Goal: Information Seeking & Learning: Learn about a topic

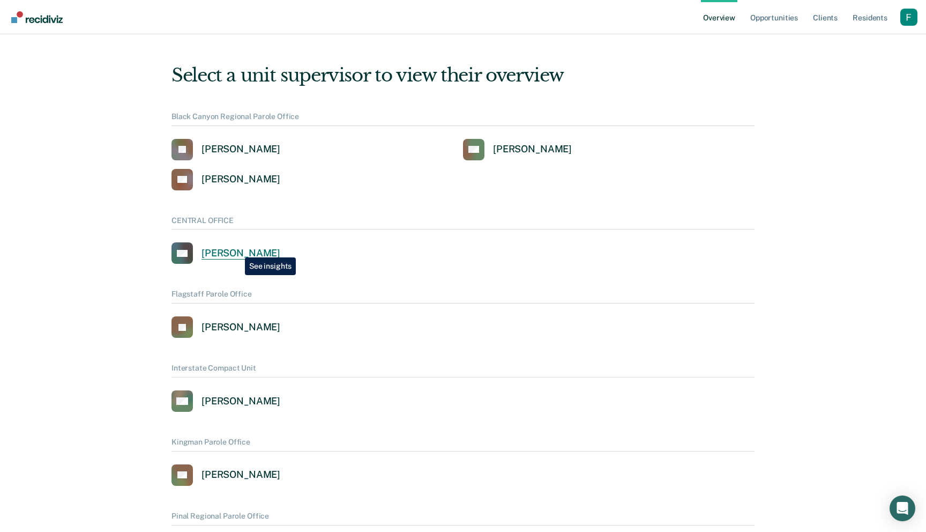
click at [237, 249] on div "[PERSON_NAME]" at bounding box center [240, 253] width 79 height 12
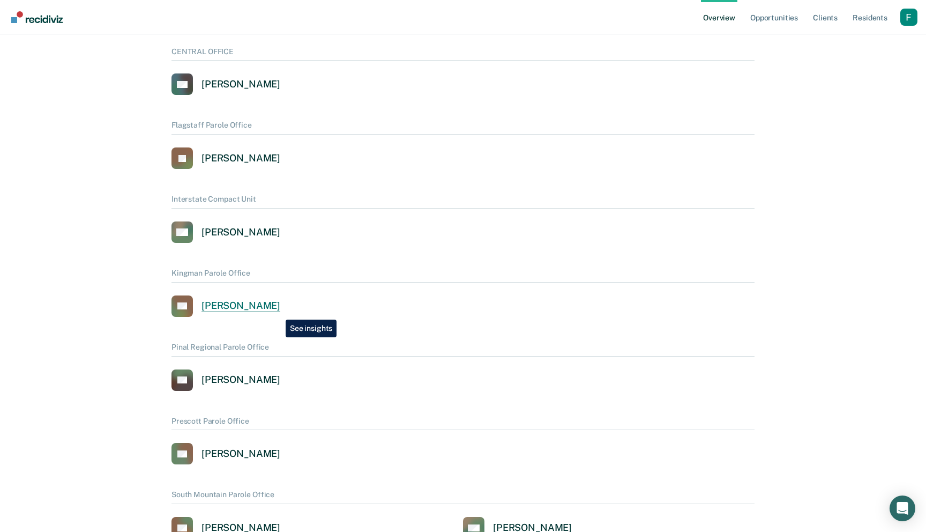
click at [278, 311] on div "[PERSON_NAME]" at bounding box center [240, 306] width 79 height 12
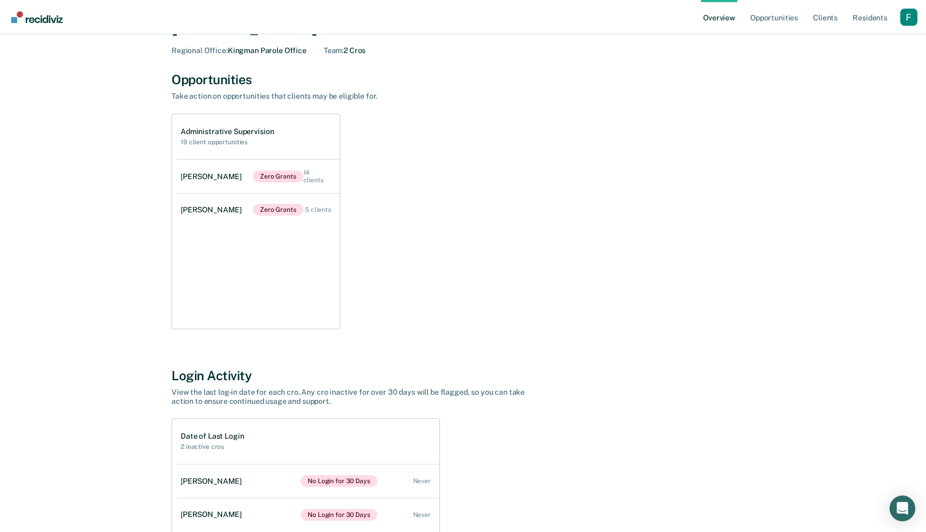
scroll to position [53, 0]
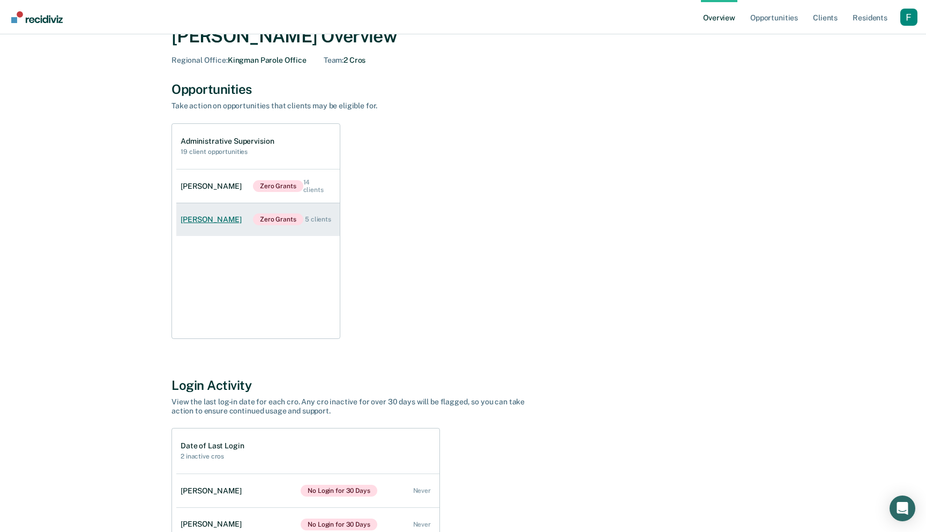
click at [315, 223] on div "Zero Grants 5 clients" at bounding box center [292, 219] width 78 height 12
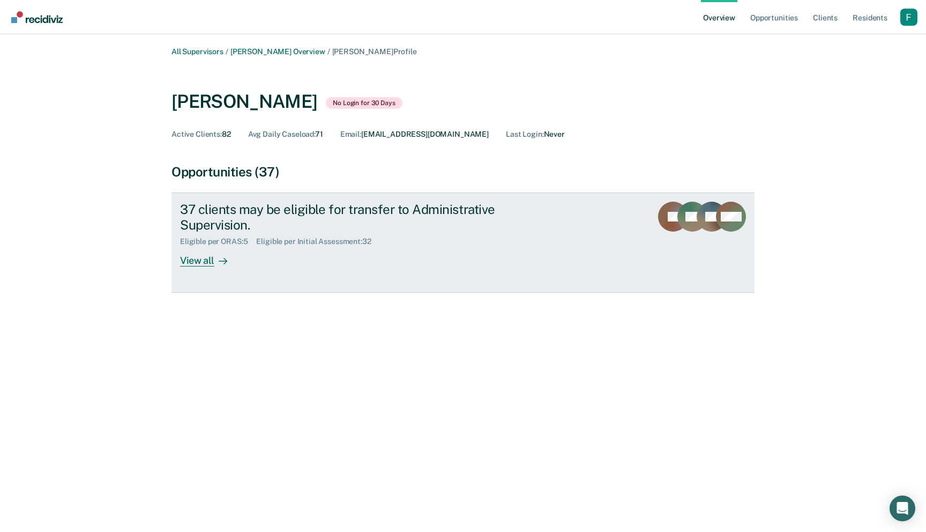
click at [449, 250] on div "37 clients may be eligible for transfer to Administrative Supervision. Eligible…" at bounding box center [381, 233] width 402 height 65
click at [458, 260] on div "37 clients may be eligible for transfer to Administrative Supervision. Eligible…" at bounding box center [381, 233] width 402 height 65
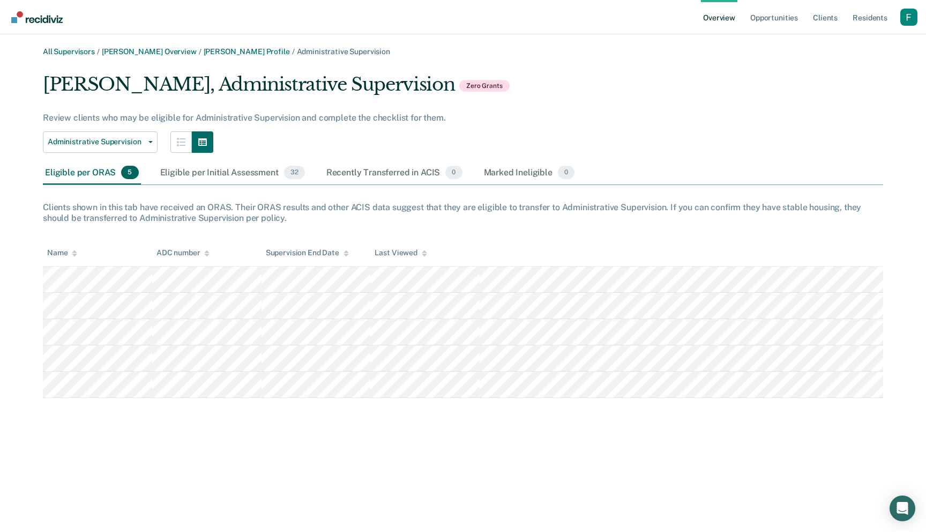
click at [903, 18] on div "Profile dropdown button" at bounding box center [908, 17] width 17 height 17
click at [828, 39] on link "Profile" at bounding box center [866, 43] width 86 height 9
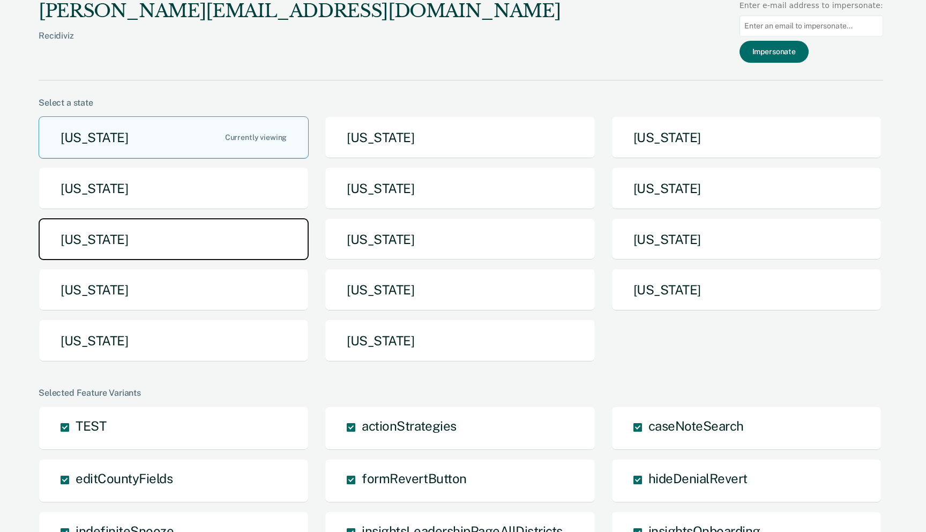
click at [222, 239] on button "[US_STATE]" at bounding box center [174, 239] width 270 height 42
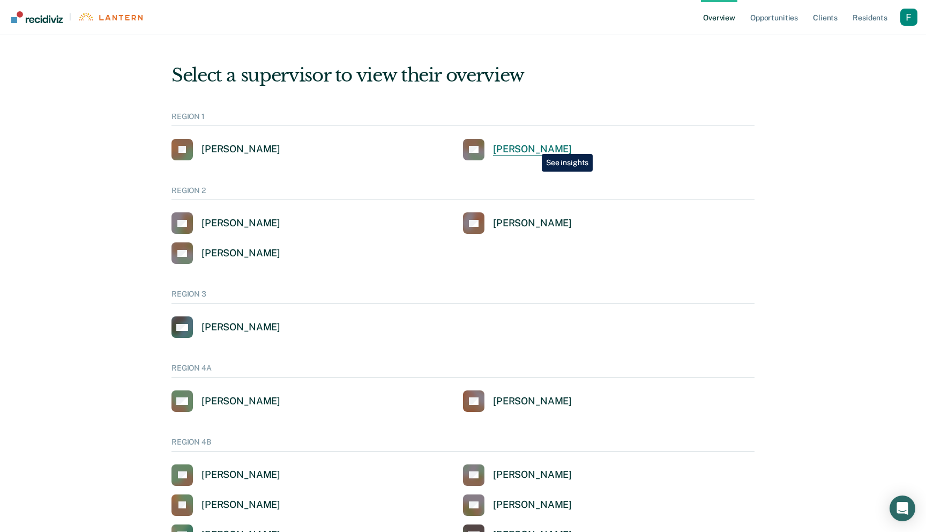
click at [534, 146] on div "[PERSON_NAME]" at bounding box center [532, 149] width 79 height 12
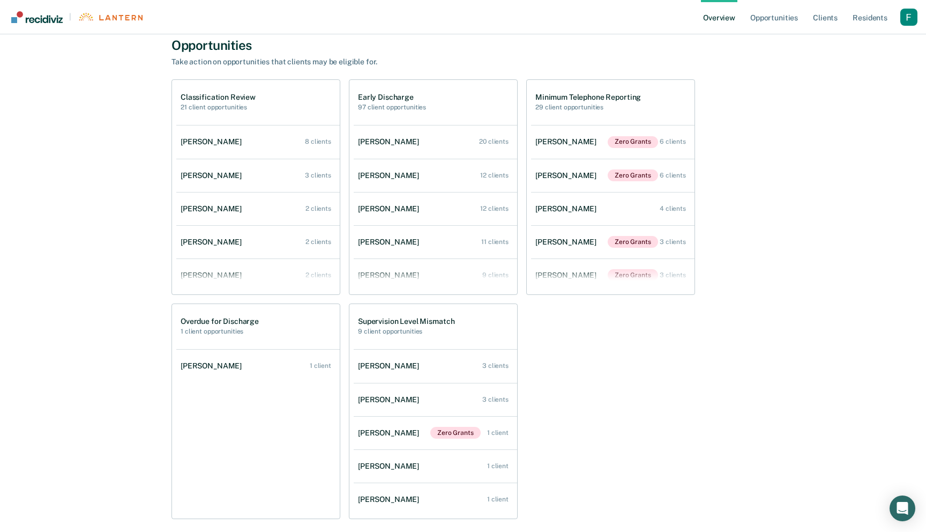
scroll to position [383, 0]
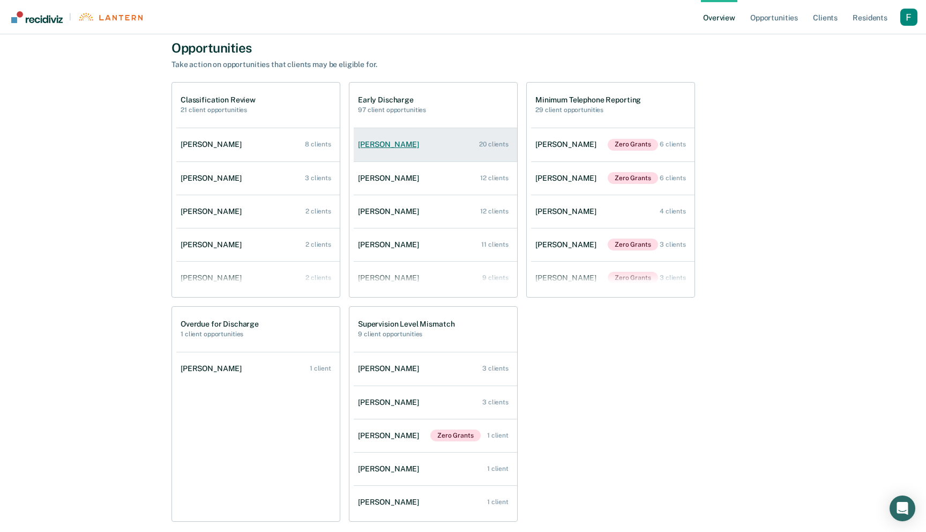
click at [446, 144] on link "[PERSON_NAME] 20 clients" at bounding box center [435, 144] width 163 height 31
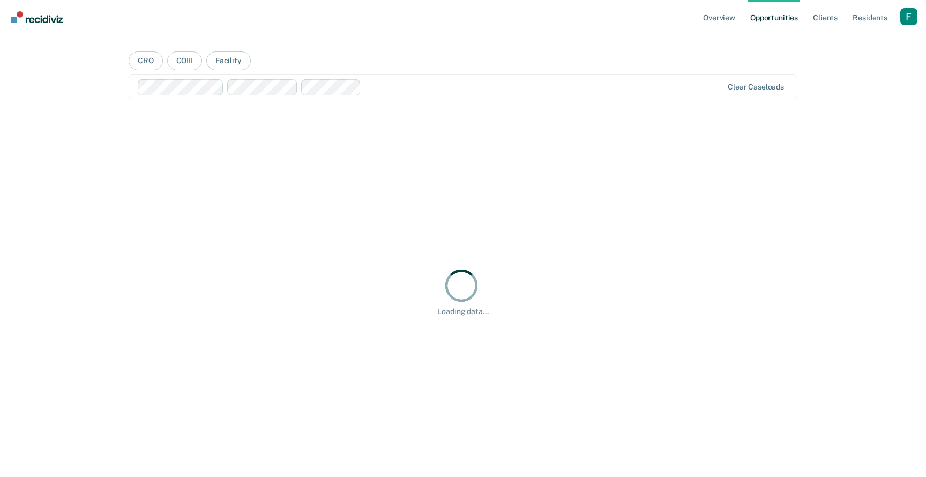
click at [909, 25] on div "Profile dropdown button" at bounding box center [908, 16] width 17 height 17
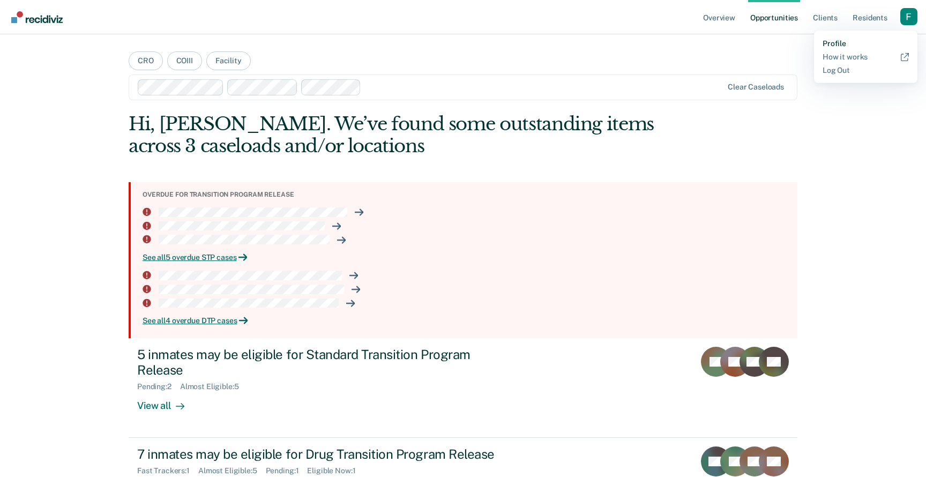
click at [845, 41] on link "Profile" at bounding box center [866, 43] width 86 height 9
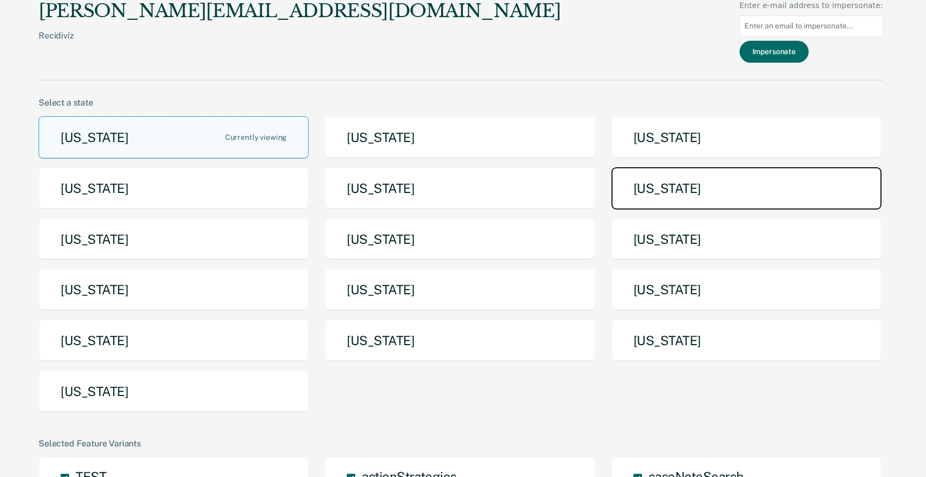
click at [688, 200] on button "[US_STATE]" at bounding box center [746, 188] width 270 height 42
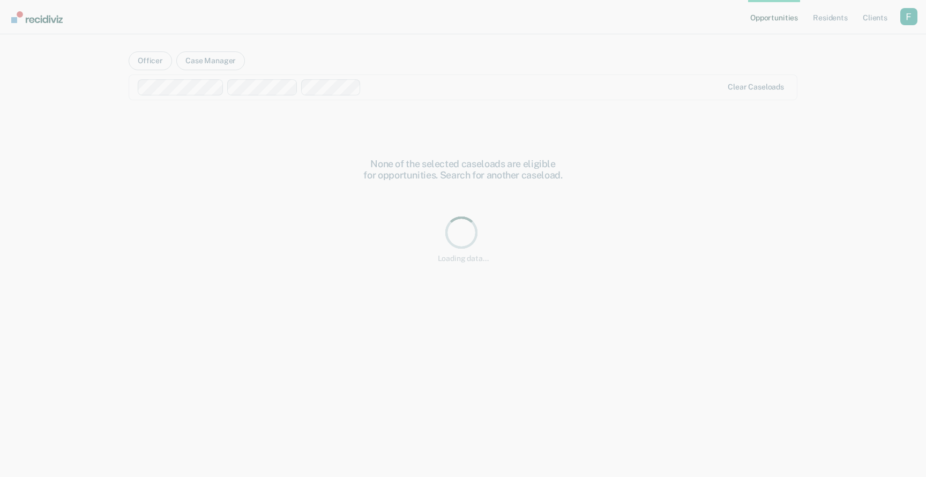
click at [688, 200] on div "None of the selected caseloads are eligible for opportunities. Search for anoth…" at bounding box center [463, 336] width 669 height 357
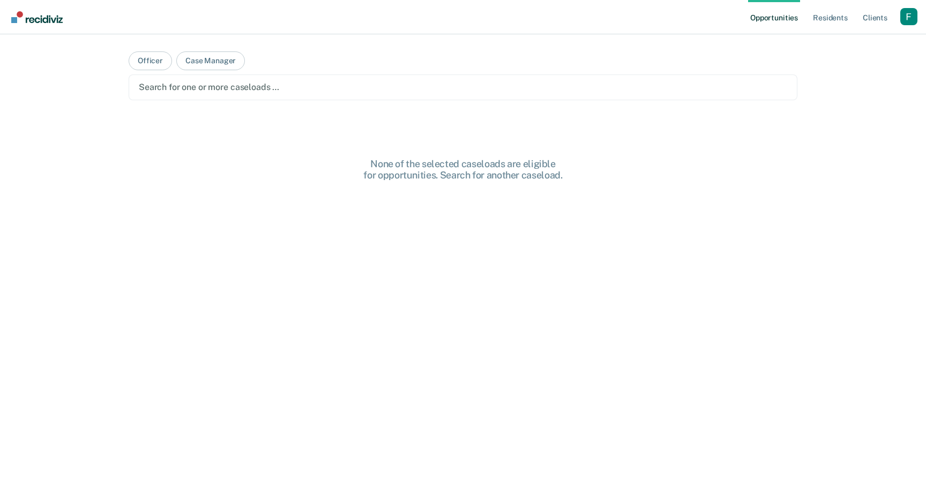
click at [906, 11] on div "Profile dropdown button" at bounding box center [908, 16] width 17 height 17
click at [838, 38] on div "Opportunities Resident s Client s Profile How it works Log Out Officer Case Man…" at bounding box center [463, 238] width 926 height 477
click at [910, 16] on div "Profile dropdown button" at bounding box center [908, 16] width 17 height 17
click at [839, 47] on link "Profile" at bounding box center [866, 43] width 86 height 9
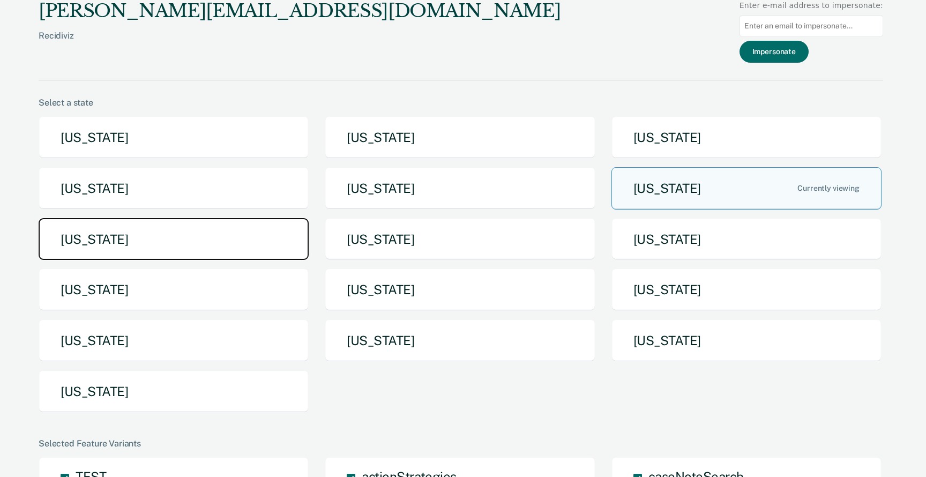
click at [258, 244] on button "[US_STATE]" at bounding box center [174, 239] width 270 height 42
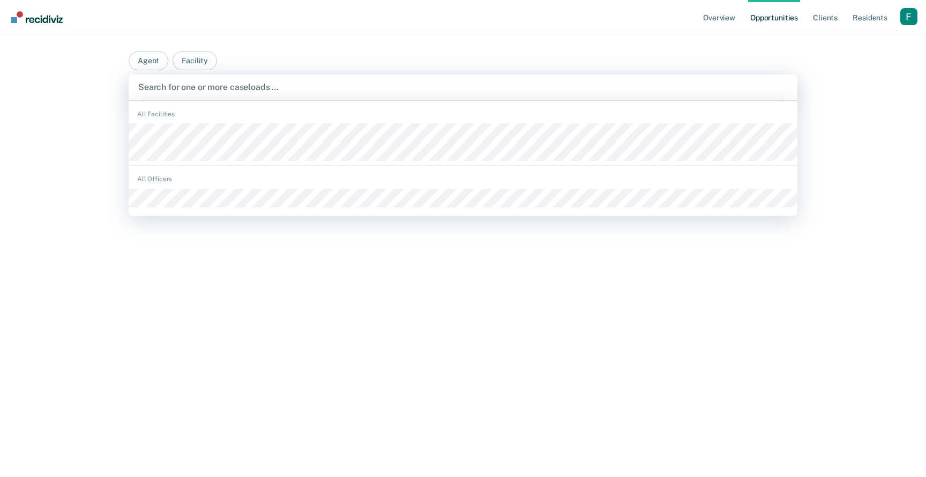
click at [339, 85] on div at bounding box center [462, 87] width 649 height 12
click at [483, 52] on main "Agent Facility Facility #1, 1 of 3. 3 results available. Use Up and Down to cho…" at bounding box center [463, 242] width 694 height 417
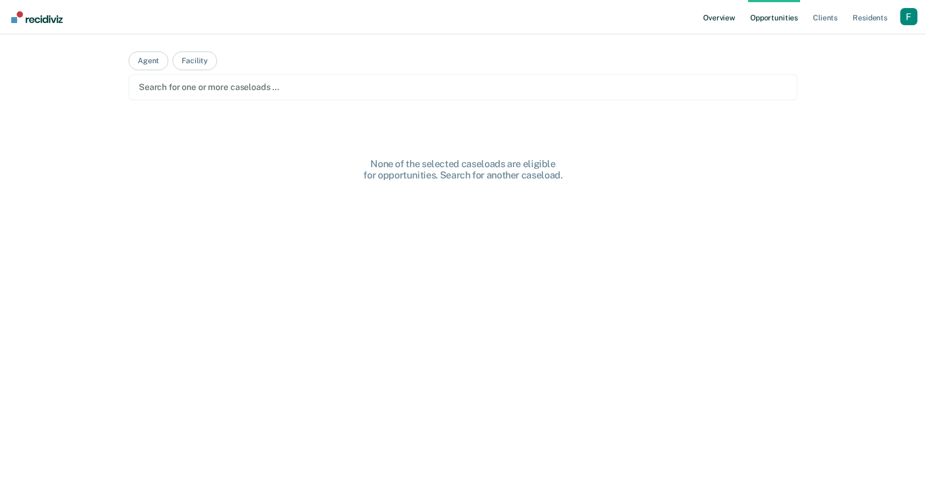
click at [729, 20] on link "Overview" at bounding box center [719, 17] width 36 height 34
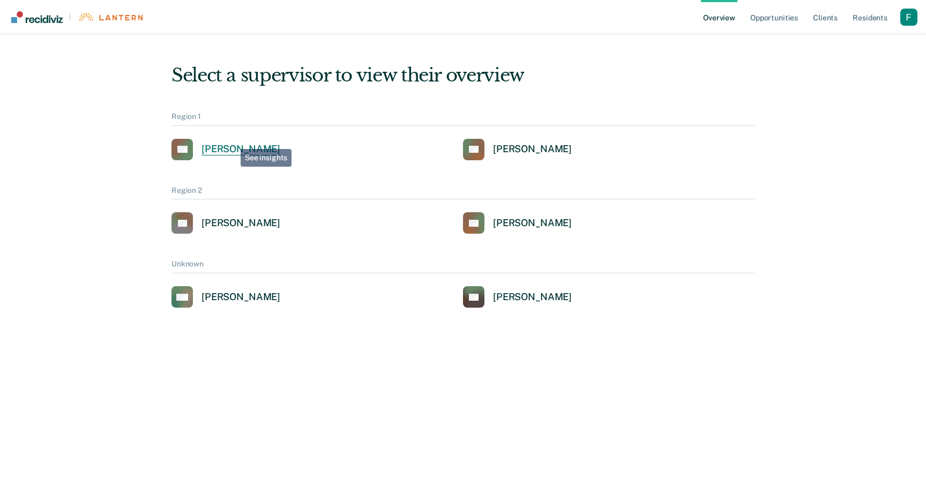
click at [233, 141] on div "Loading data..." at bounding box center [463, 244] width 900 height 395
click at [231, 151] on div "Alejandro D Gonzalez" at bounding box center [240, 149] width 79 height 12
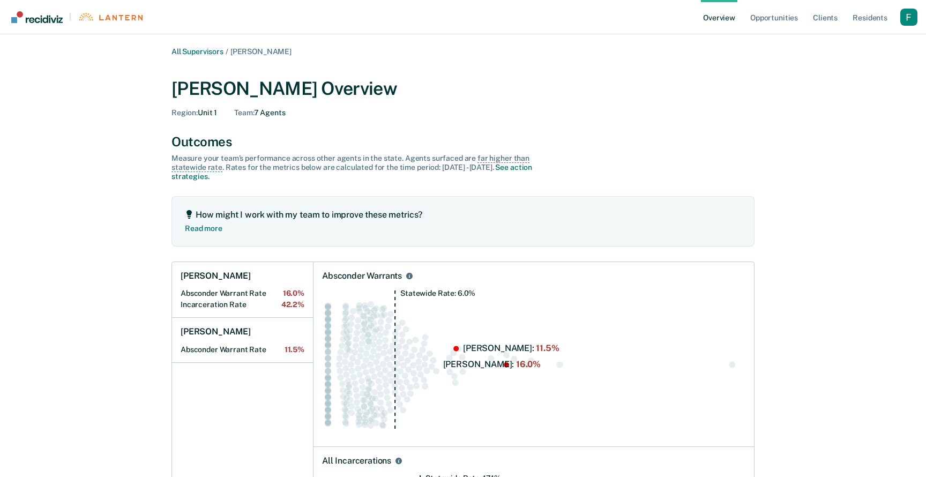
click at [910, 18] on div "Profile dropdown button" at bounding box center [908, 17] width 17 height 17
click at [833, 44] on link "Profile" at bounding box center [866, 43] width 86 height 9
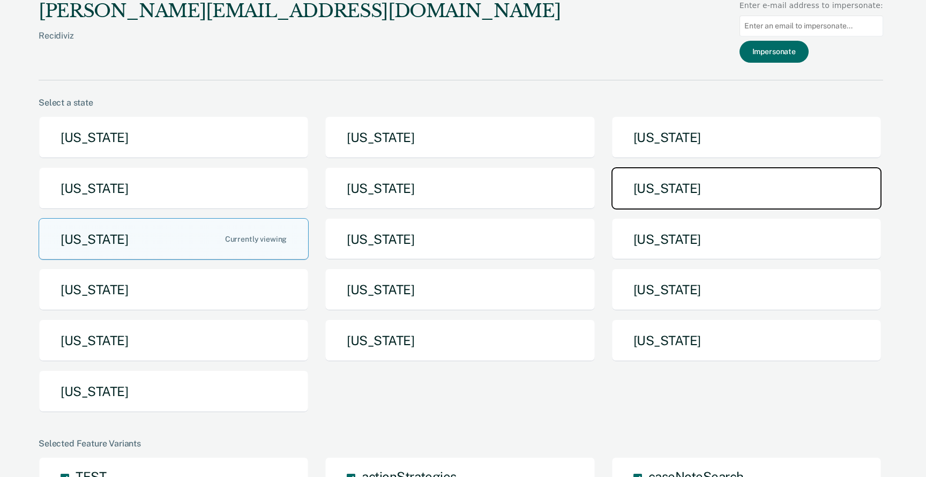
click at [748, 199] on button "[US_STATE]" at bounding box center [746, 188] width 270 height 42
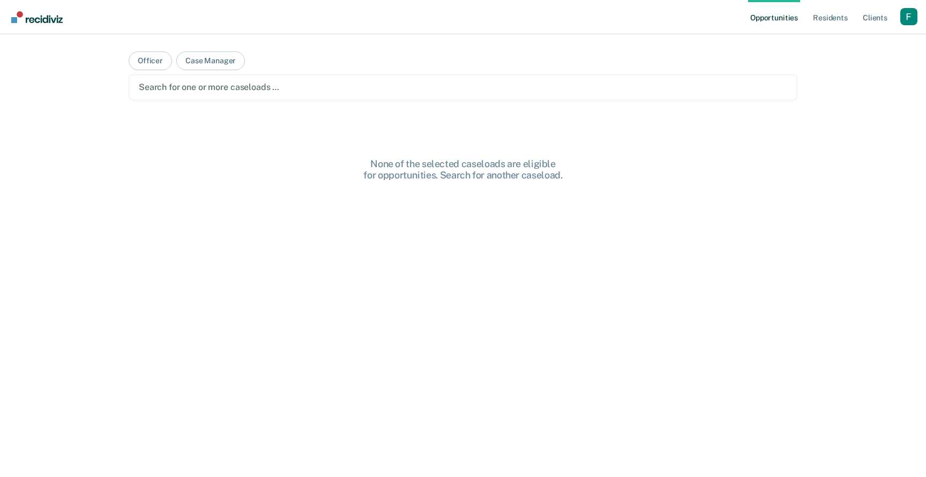
click at [157, 70] on main "Officer Case Manager Search for one or more caseloads … None of the selected ca…" at bounding box center [463, 242] width 694 height 417
click at [157, 70] on button "Officer" at bounding box center [150, 60] width 43 height 19
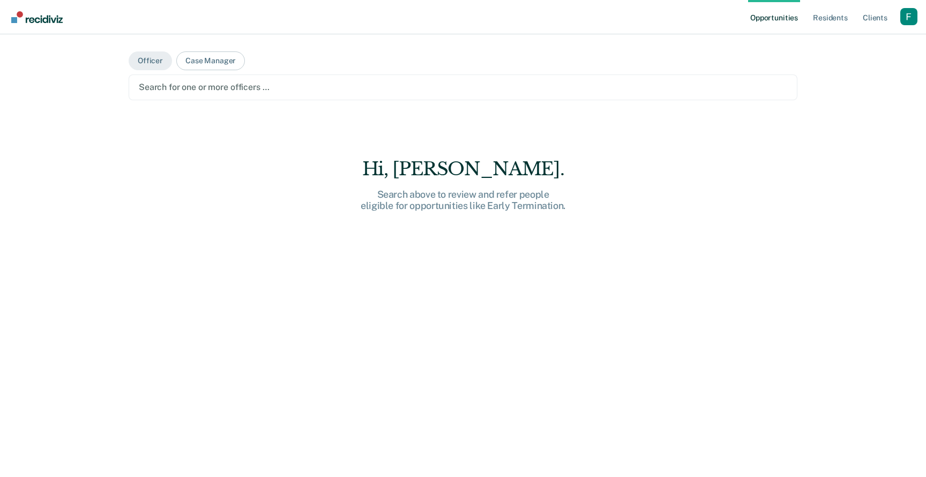
click at [157, 89] on div at bounding box center [463, 87] width 648 height 12
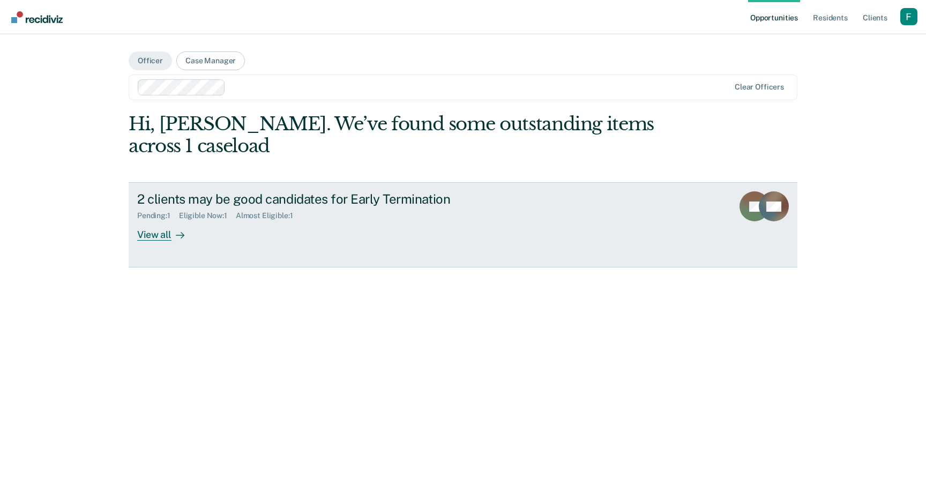
click at [392, 215] on div "Pending : 1 Eligible Now : 1 Almost Eligible : 1" at bounding box center [325, 213] width 376 height 13
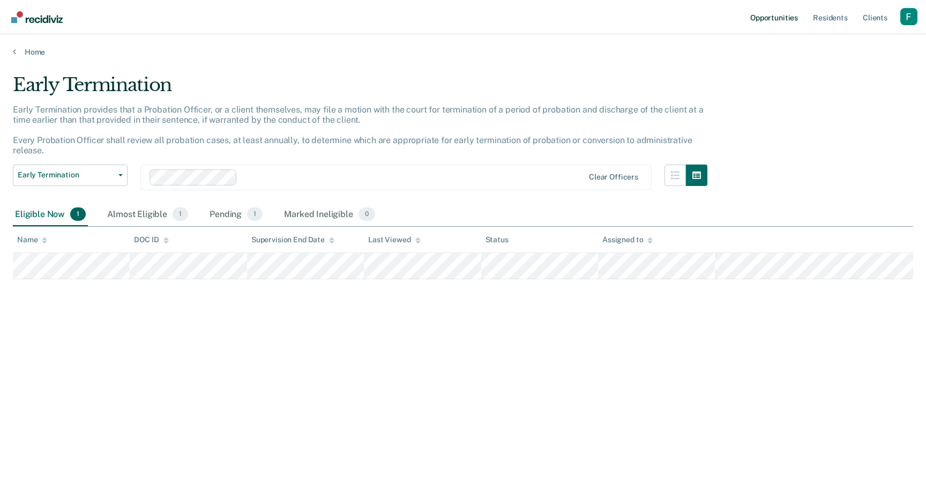
click at [770, 16] on link "Opportunities" at bounding box center [774, 17] width 52 height 34
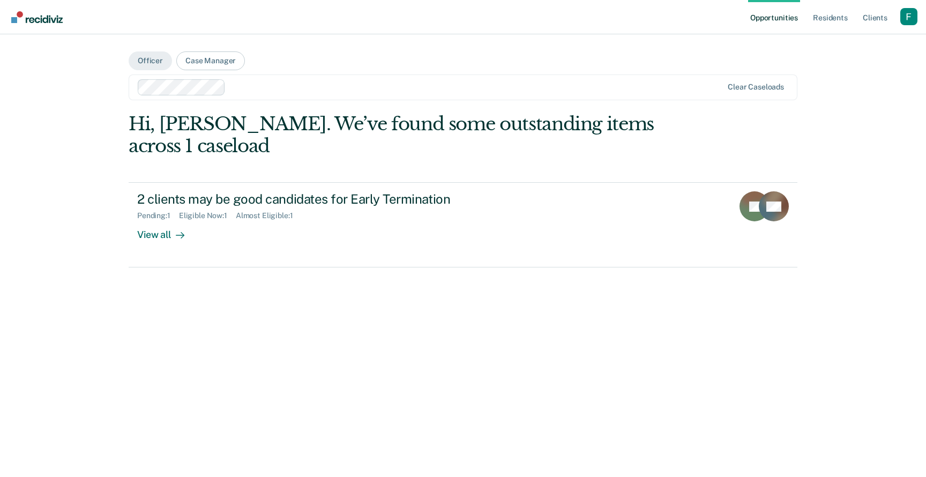
click at [902, 23] on div "Profile dropdown button" at bounding box center [908, 16] width 17 height 17
click at [826, 47] on link "Profile" at bounding box center [866, 43] width 86 height 9
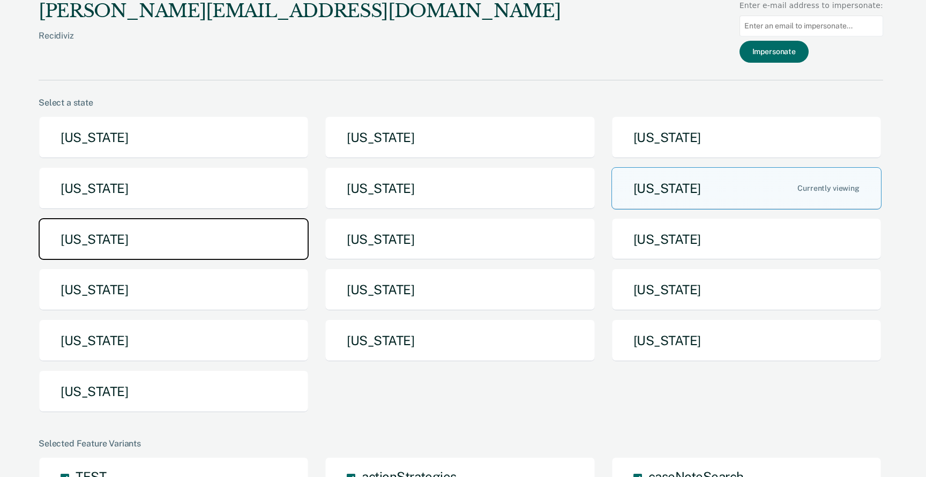
click at [222, 241] on button "[US_STATE]" at bounding box center [174, 239] width 270 height 42
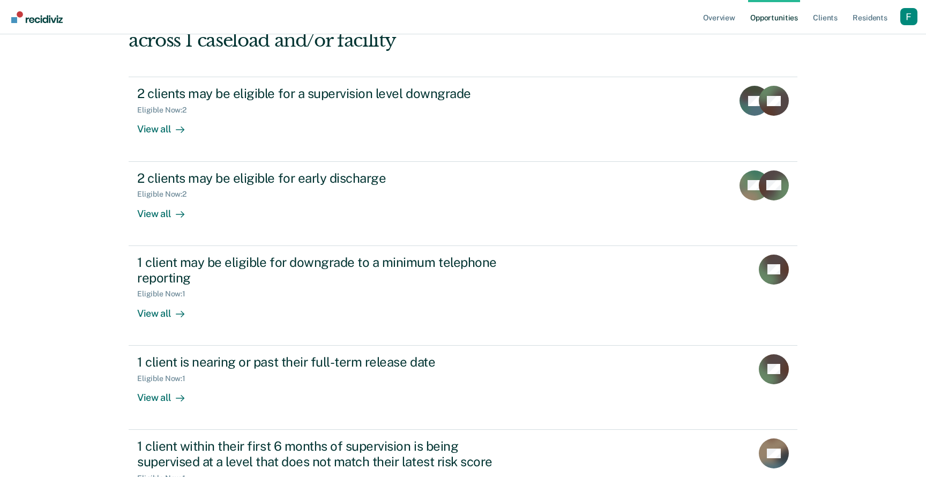
scroll to position [112, 0]
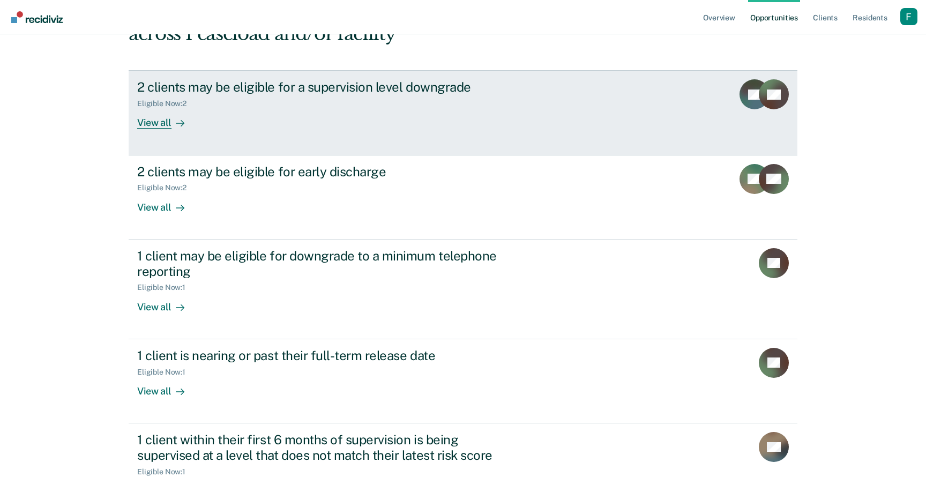
click at [304, 120] on div "2 clients may be eligible for a supervision level downgrade Eligible Now : 2 Vi…" at bounding box center [338, 103] width 402 height 49
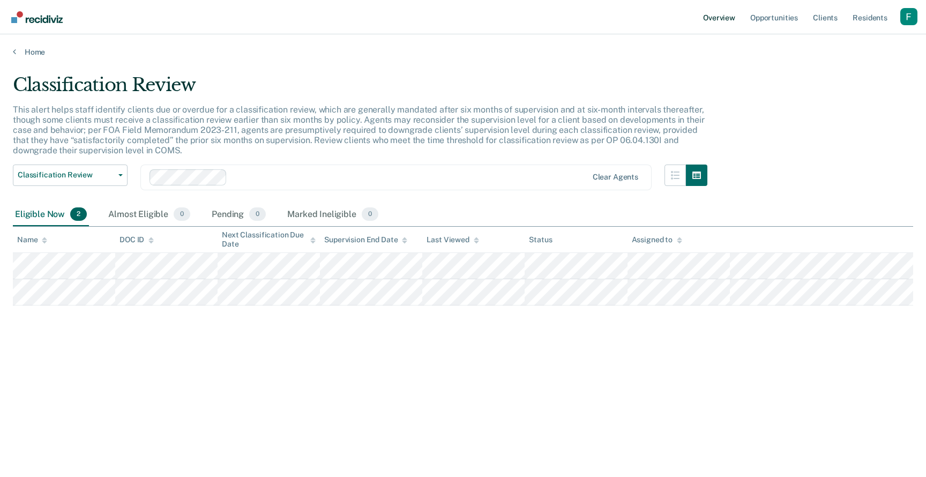
click at [716, 23] on link "Overview" at bounding box center [719, 17] width 36 height 34
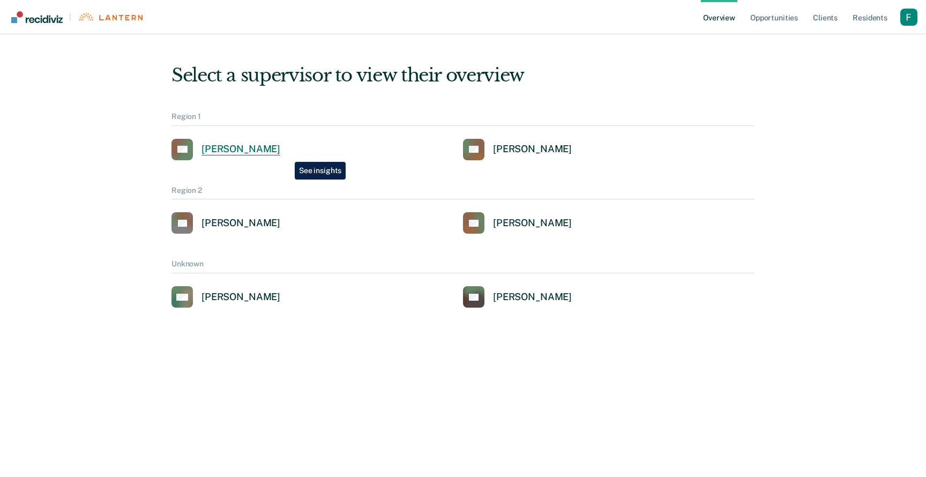
click at [280, 154] on div "Alejandro D Gonzalez" at bounding box center [240, 149] width 79 height 12
click at [537, 223] on div "Charles Thomas" at bounding box center [532, 223] width 79 height 12
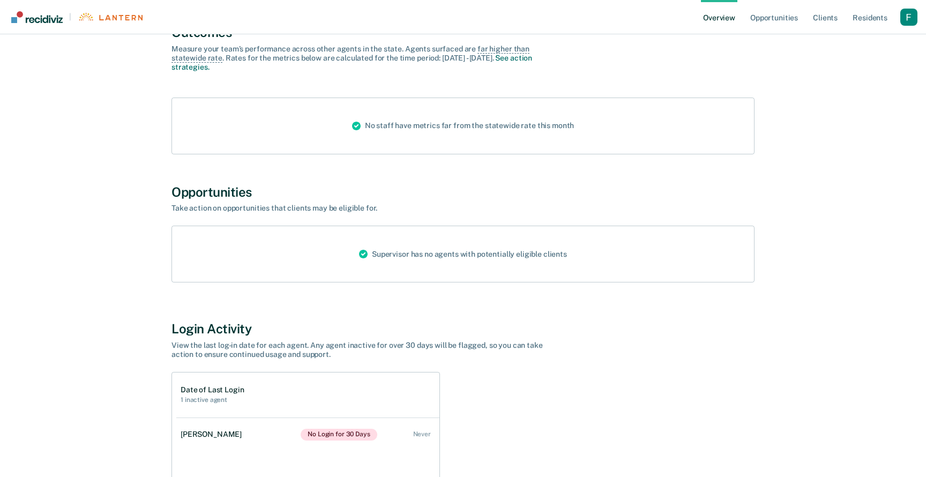
scroll to position [60, 0]
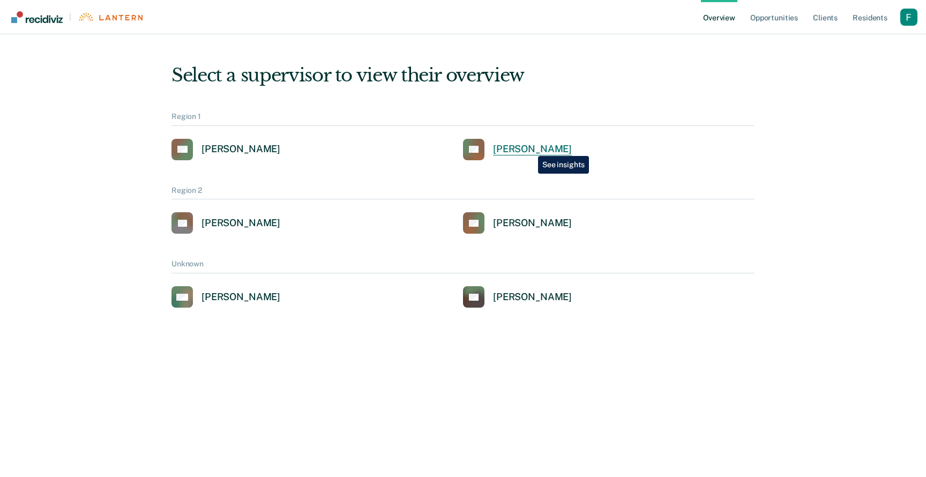
click at [530, 148] on div "Rosa Smith" at bounding box center [532, 149] width 79 height 12
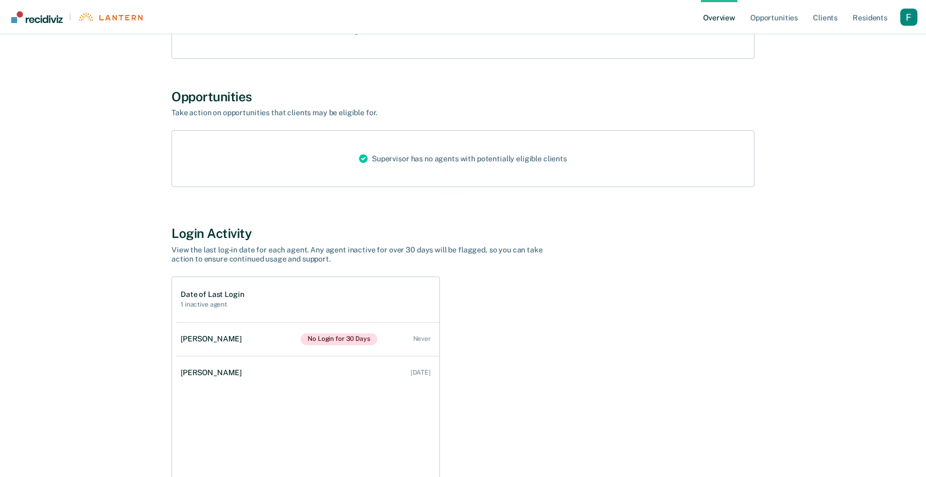
scroll to position [275, 0]
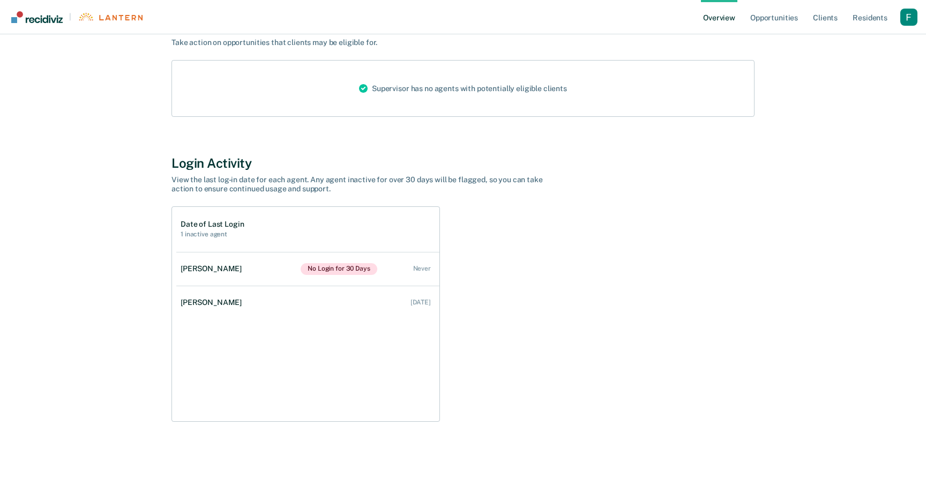
click at [911, 19] on div "Profile dropdown button" at bounding box center [908, 17] width 17 height 17
click at [846, 40] on link "Profile" at bounding box center [866, 43] width 86 height 9
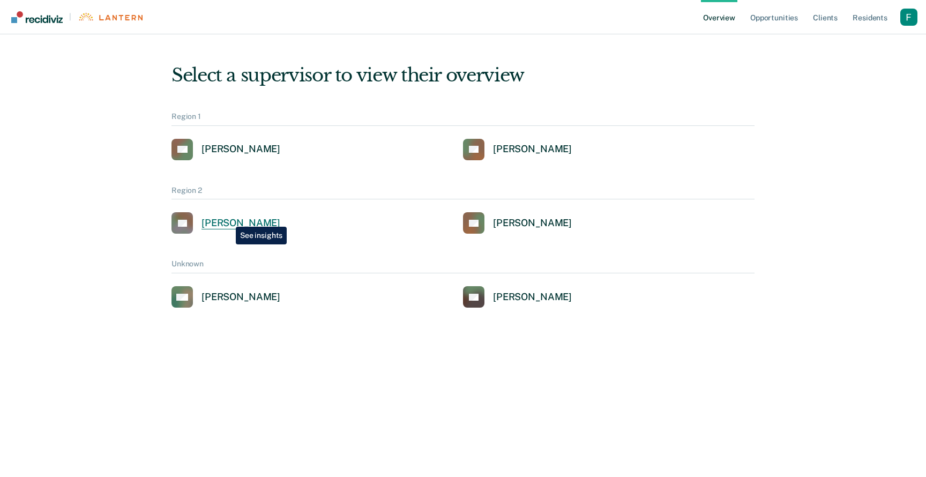
click at [228, 219] on div "David Lee" at bounding box center [240, 223] width 79 height 12
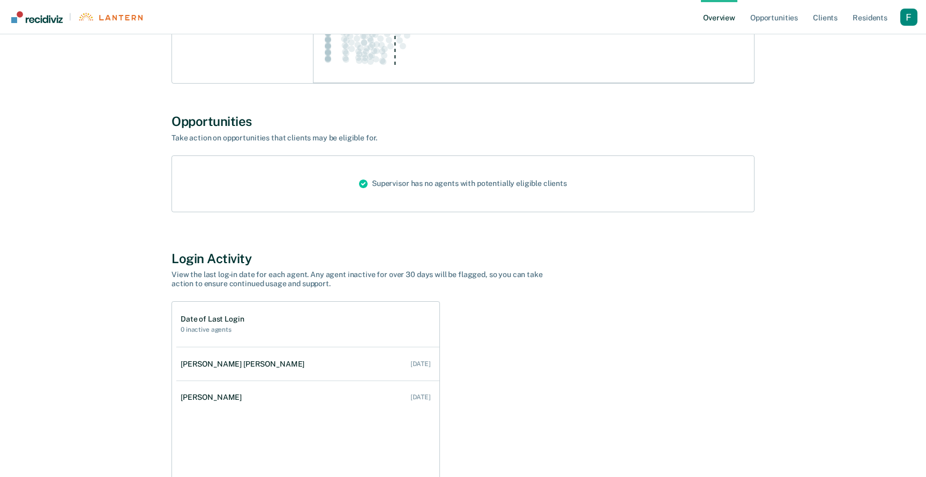
scroll to position [366, 0]
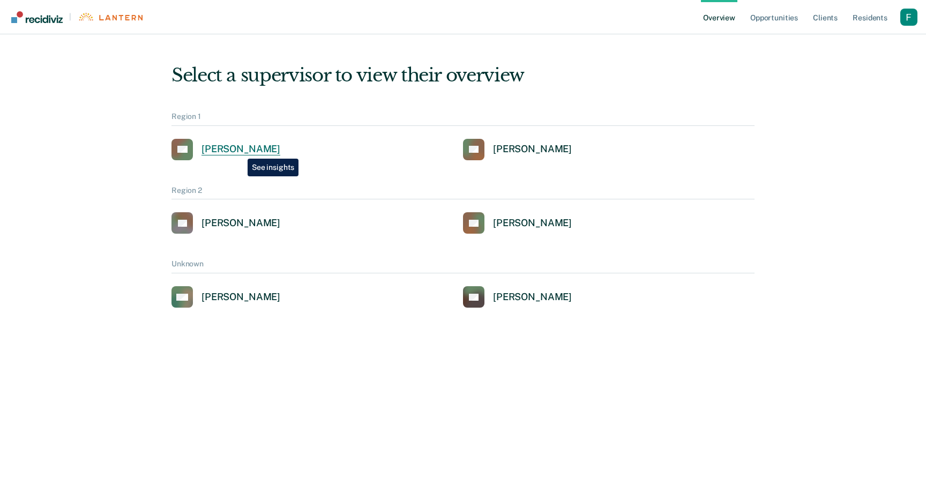
click at [240, 151] on div "Alejandro D Gonzalez" at bounding box center [240, 149] width 79 height 12
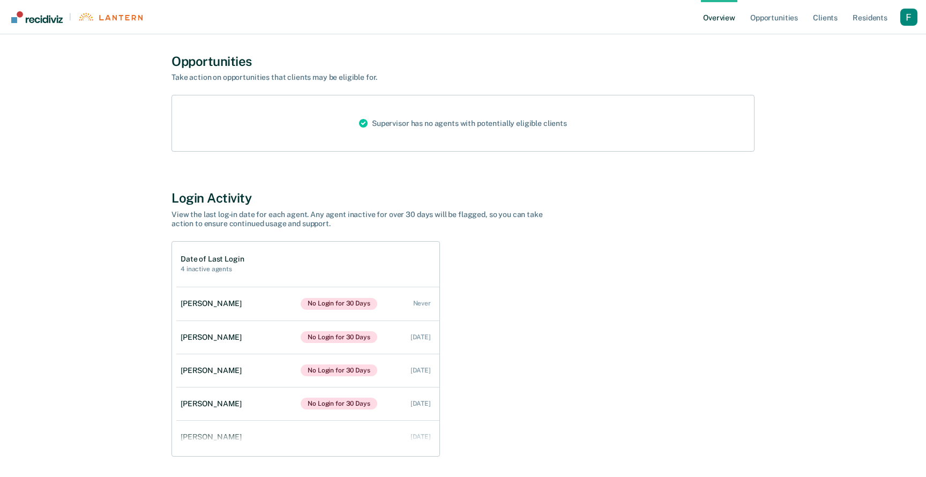
scroll to position [589, 0]
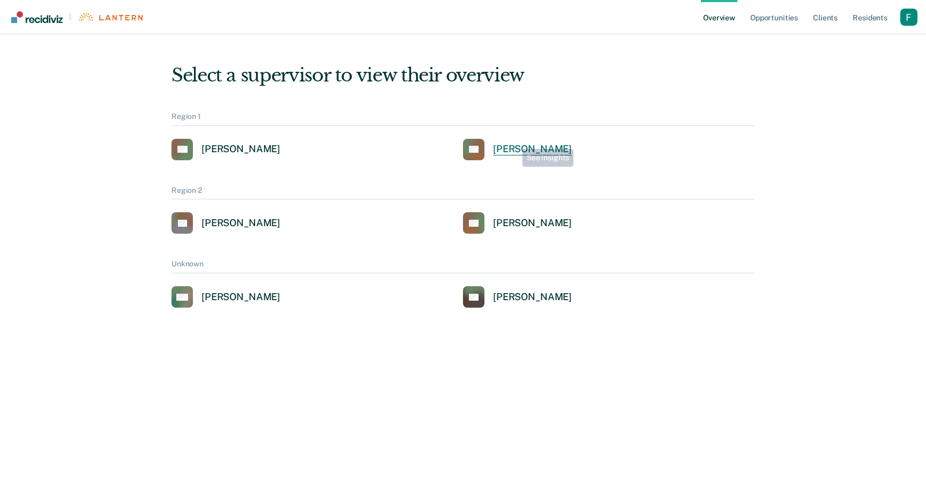
click at [516, 145] on div "Rosa Smith" at bounding box center [532, 149] width 79 height 12
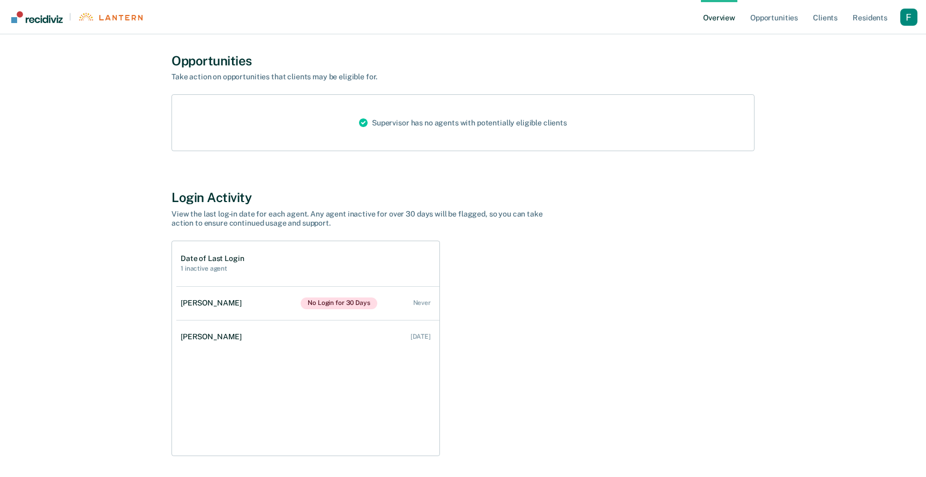
scroll to position [275, 0]
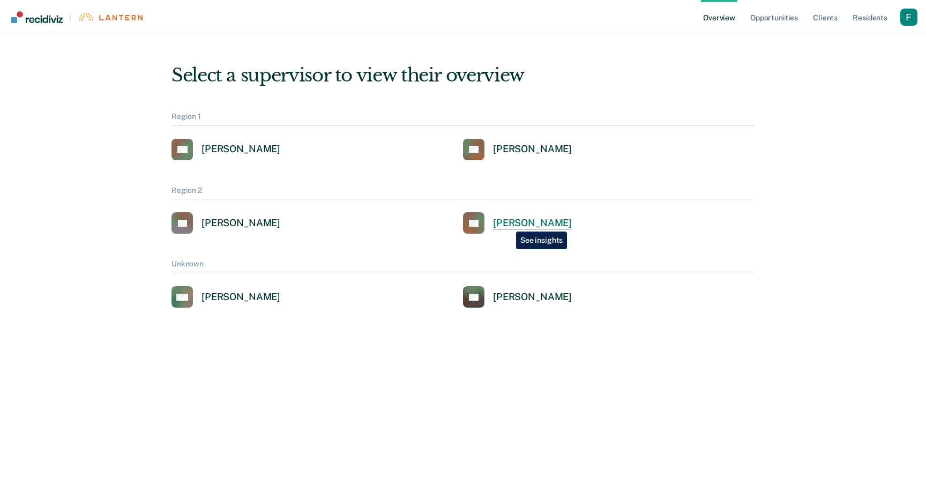
click at [508, 223] on div "Charles Thomas" at bounding box center [532, 223] width 79 height 12
click at [239, 227] on div "David Lee" at bounding box center [240, 223] width 79 height 12
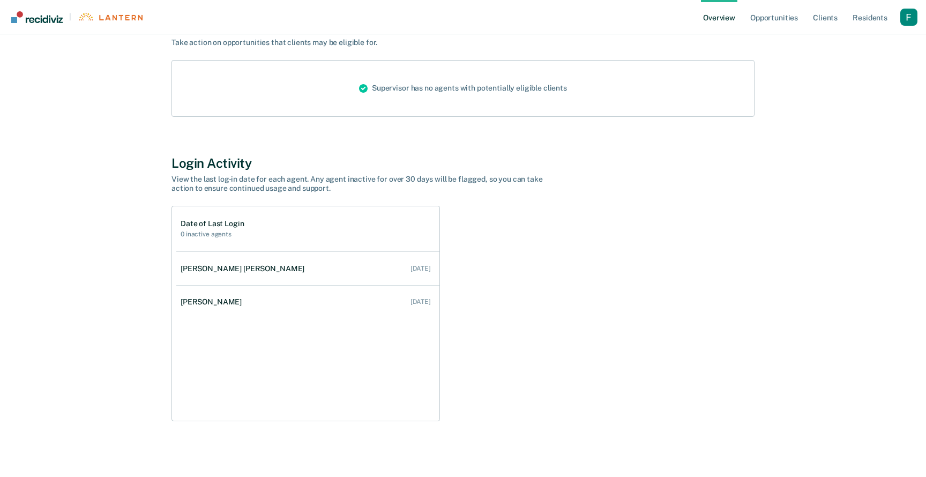
scroll to position [402, 0]
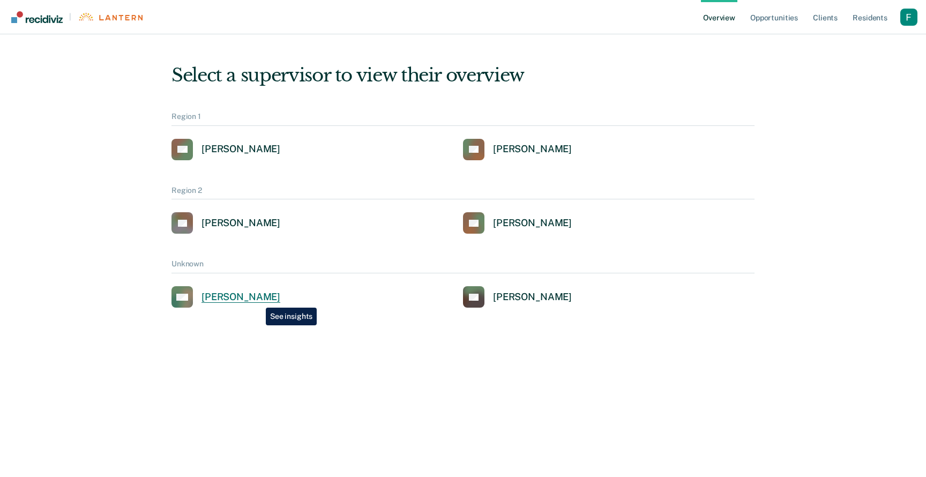
click at [258, 300] on div "Cora Matterson" at bounding box center [240, 297] width 79 height 12
click at [490, 304] on link "JW Jared Williams" at bounding box center [517, 296] width 109 height 21
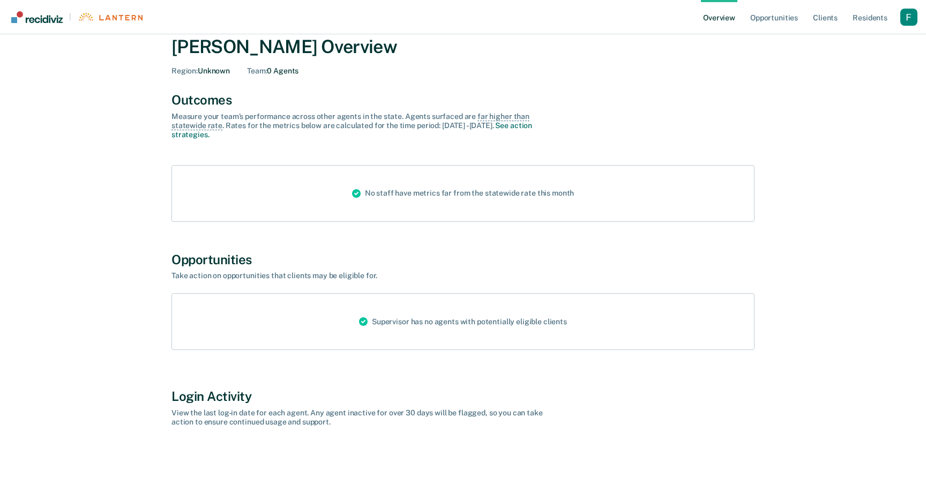
scroll to position [59, 0]
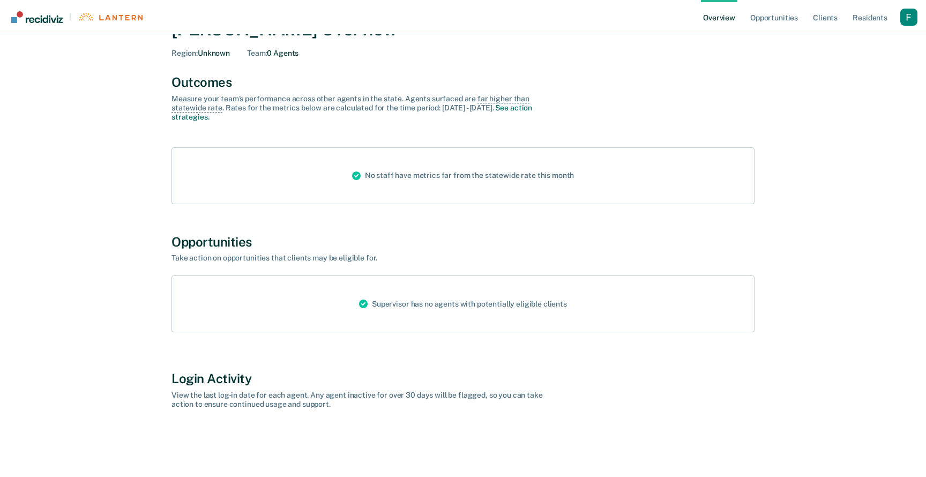
click at [899, 16] on ul "Overview Opportunities Client s Resident s" at bounding box center [800, 17] width 199 height 34
click at [902, 16] on div "Profile dropdown button" at bounding box center [908, 17] width 17 height 17
click at [839, 41] on link "Profile" at bounding box center [866, 43] width 86 height 9
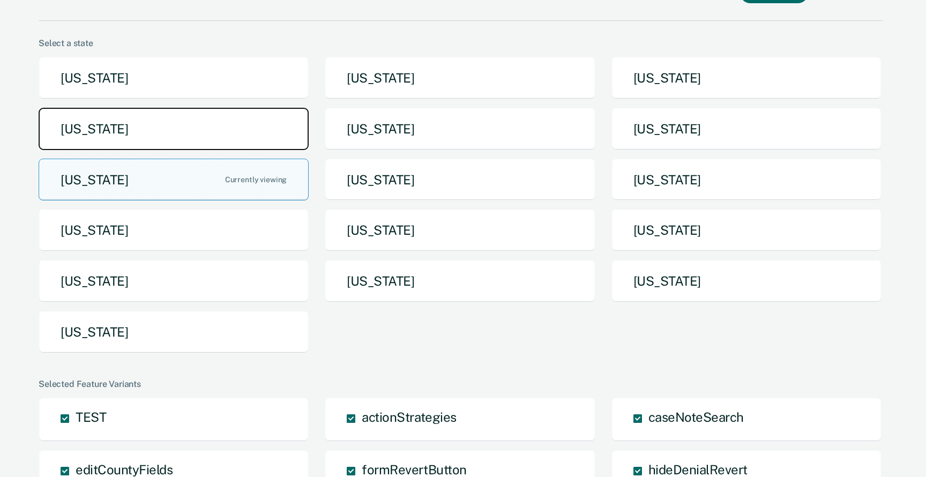
click at [216, 133] on button "[US_STATE]" at bounding box center [174, 129] width 270 height 42
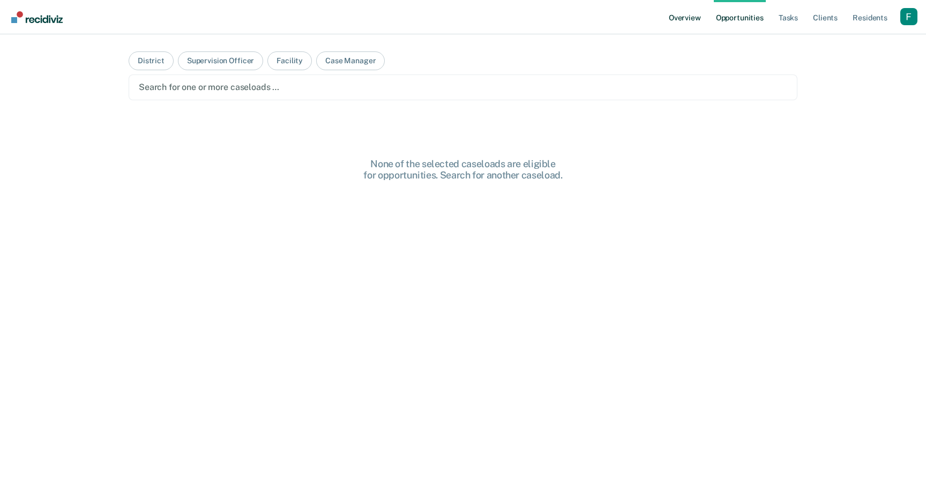
click at [693, 17] on link "Overview" at bounding box center [685, 17] width 36 height 34
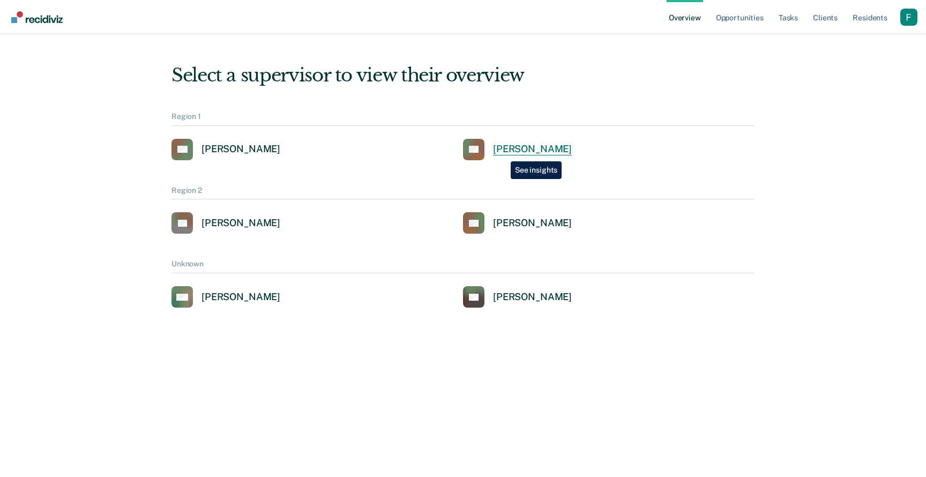
click at [503, 153] on div "Loading data... Loading data... Select a supervisor to view their overview Regi…" at bounding box center [463, 244] width 900 height 395
click at [503, 153] on div "Rosa Smith" at bounding box center [532, 149] width 79 height 12
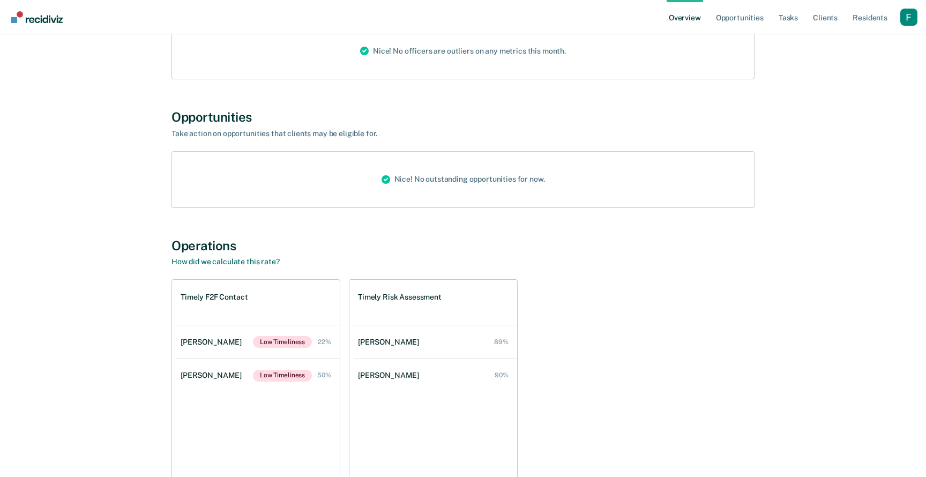
scroll to position [539, 0]
